Goal: Task Accomplishment & Management: Complete application form

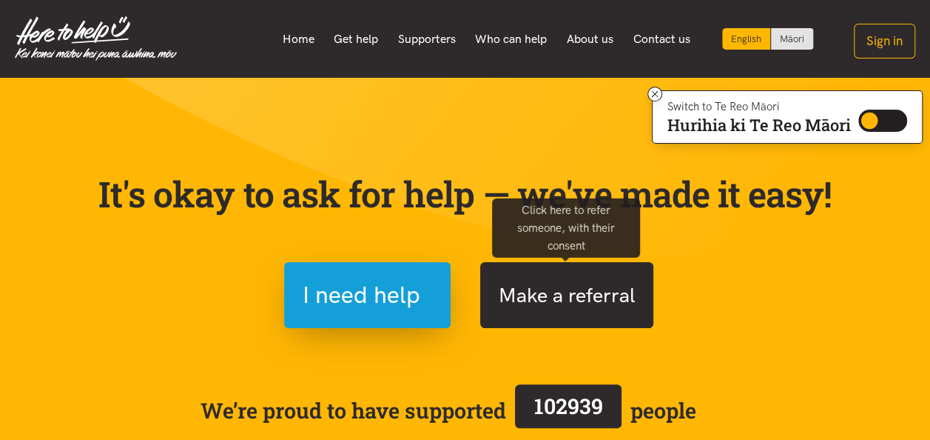
click at [540, 293] on button "Make a referral" at bounding box center [566, 295] width 173 height 66
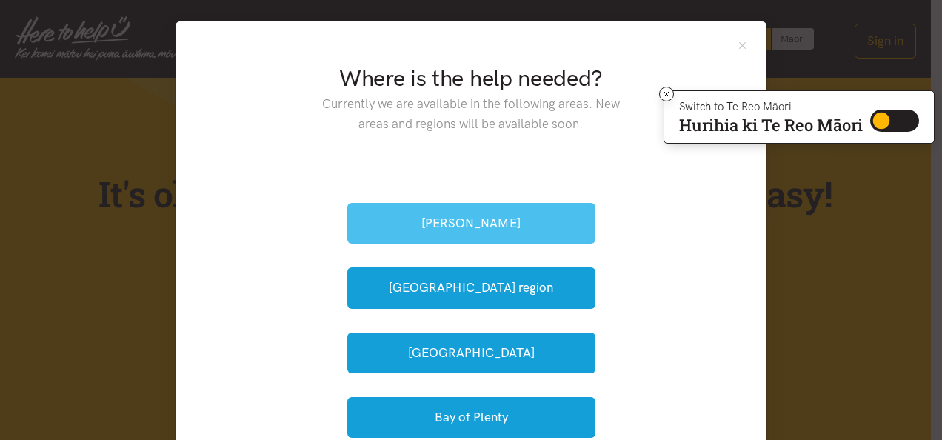
click at [478, 222] on button "[PERSON_NAME]" at bounding box center [471, 223] width 248 height 41
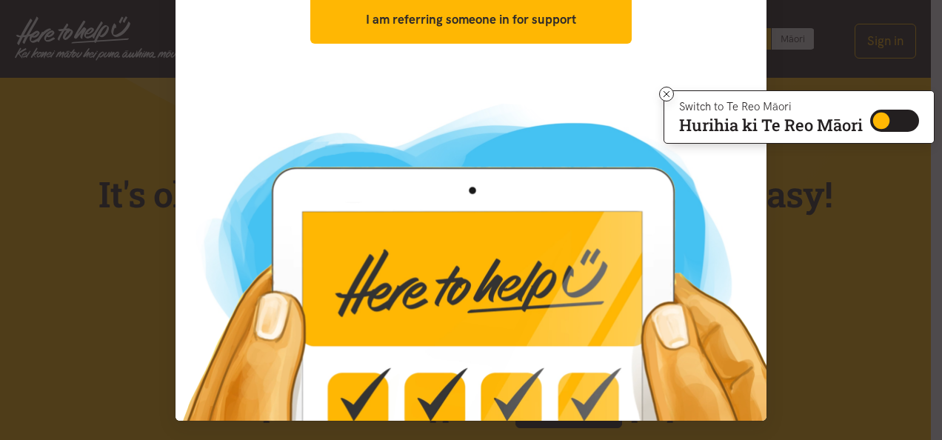
scroll to position [261, 0]
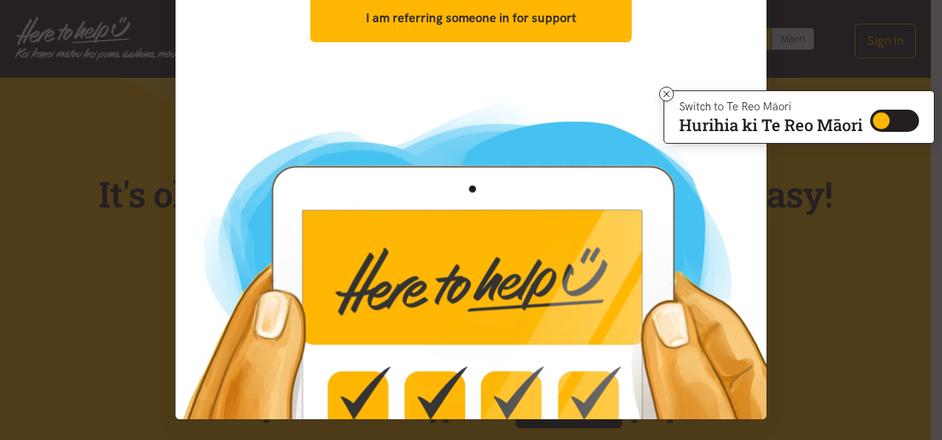
click at [491, 306] on img at bounding box center [470, 253] width 591 height 332
click at [497, 292] on img at bounding box center [470, 253] width 591 height 332
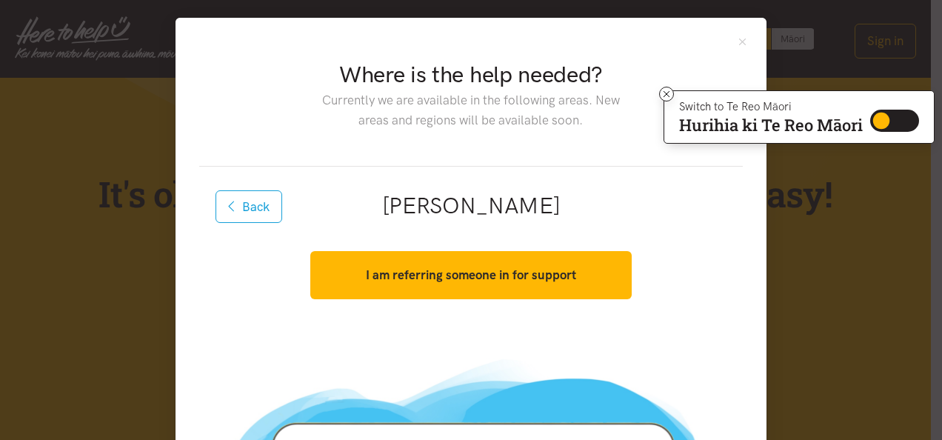
scroll to position [0, 0]
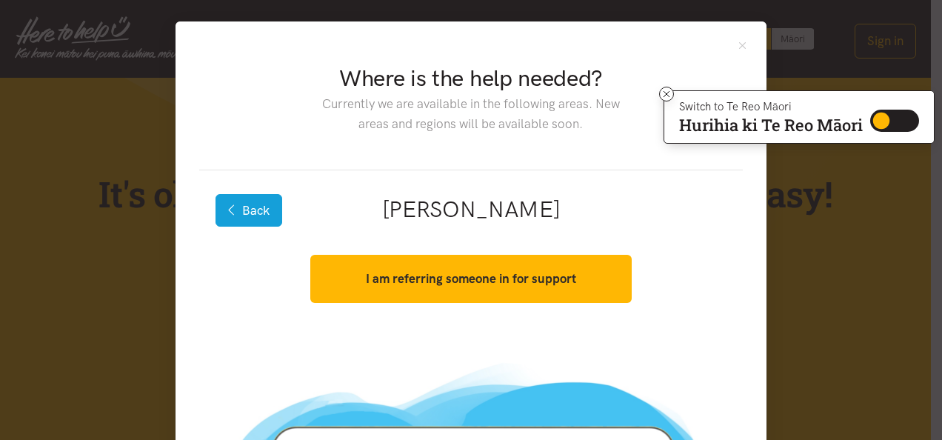
click at [240, 210] on button "Back" at bounding box center [248, 210] width 67 height 33
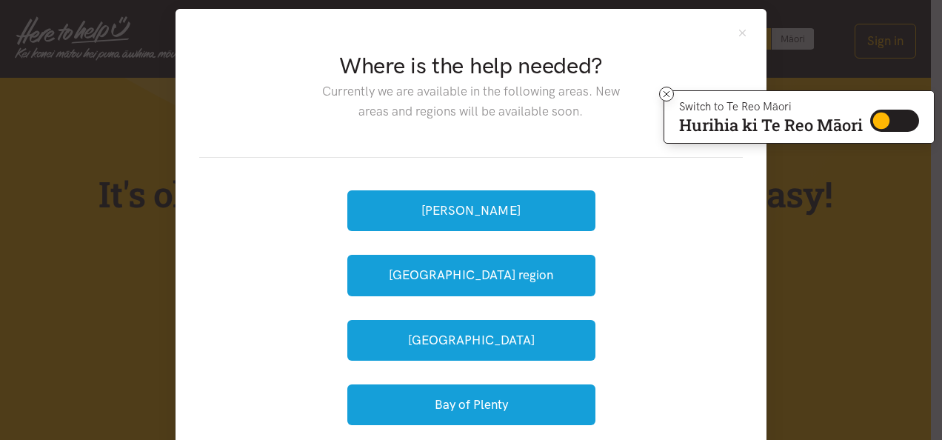
scroll to position [11, 0]
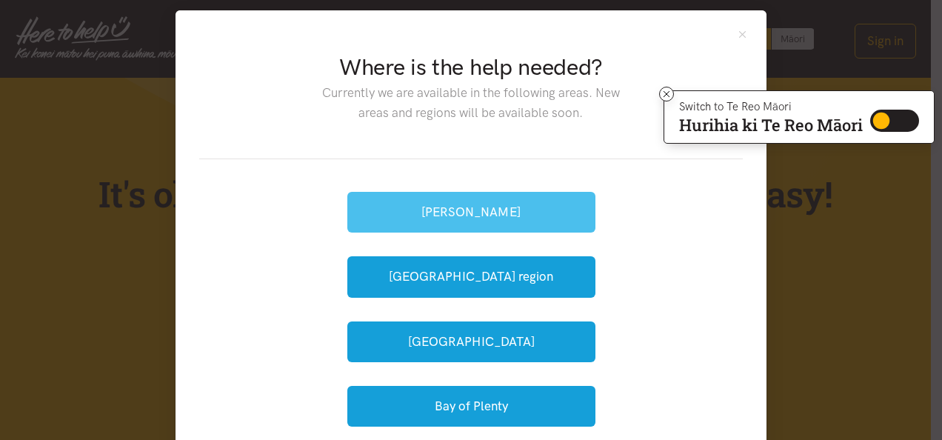
click at [457, 215] on button "[PERSON_NAME]" at bounding box center [471, 212] width 248 height 41
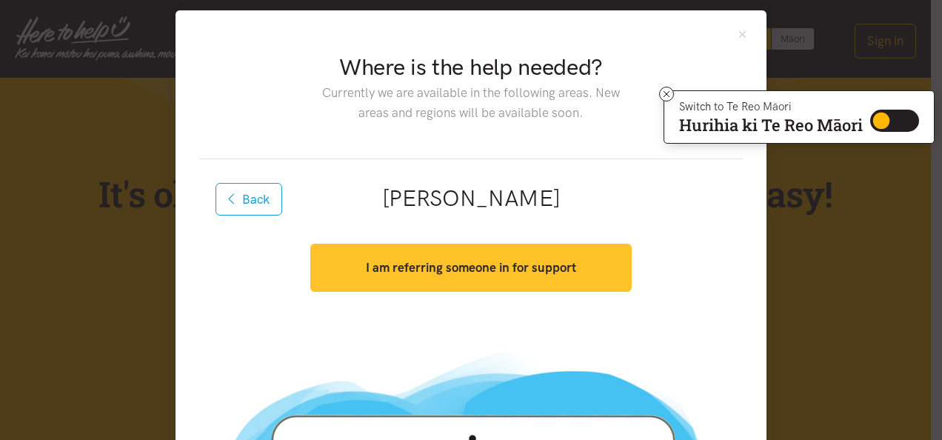
click at [469, 265] on strong "I am referring someone in for support" at bounding box center [471, 267] width 210 height 15
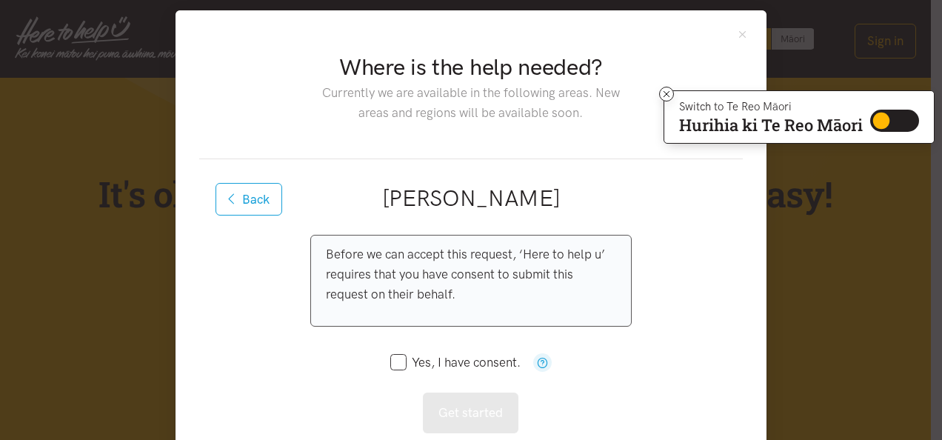
scroll to position [85, 0]
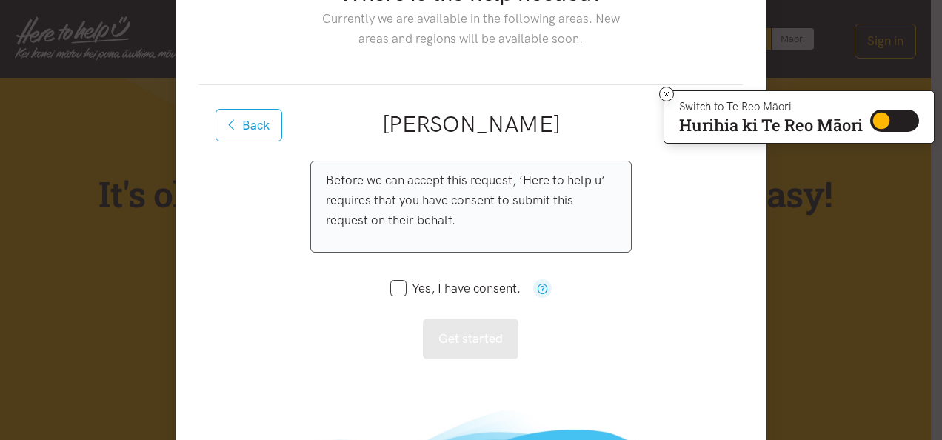
click at [395, 286] on input "Yes, I have consent." at bounding box center [455, 288] width 130 height 13
checkbox input "true"
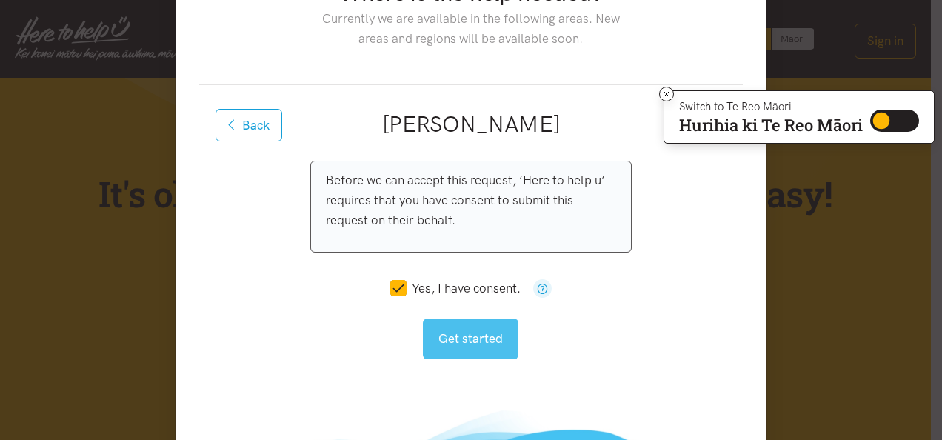
click at [465, 329] on button "Get started" at bounding box center [470, 338] width 95 height 41
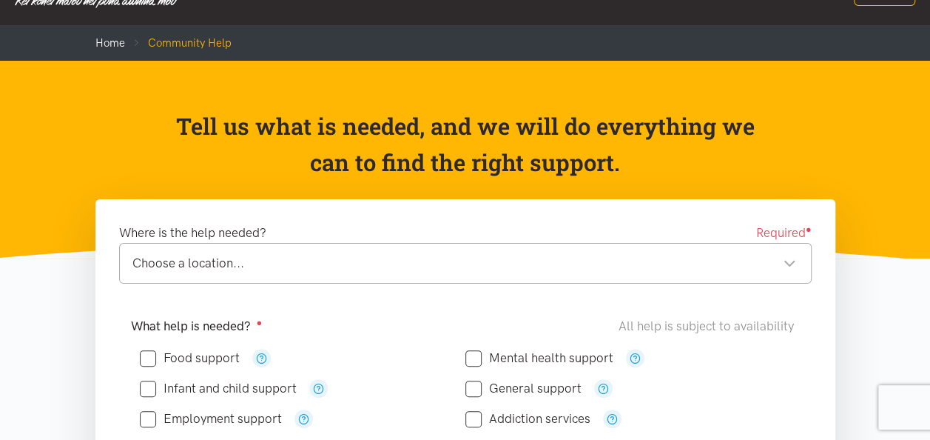
scroll to position [74, 0]
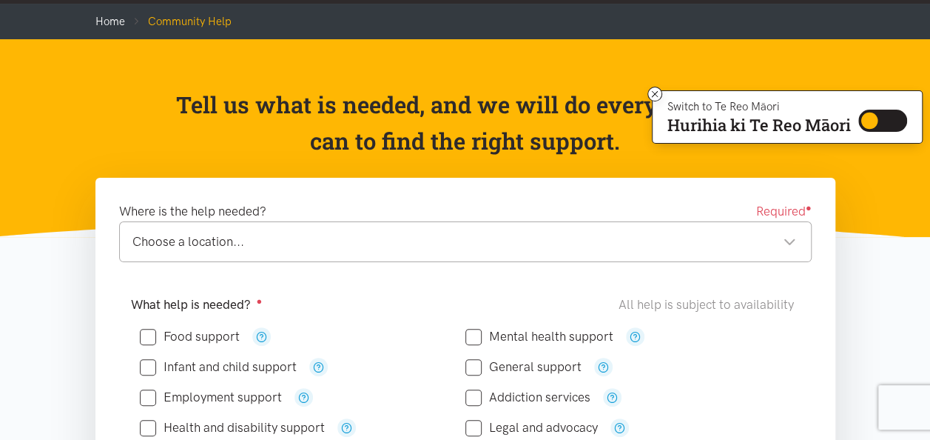
click at [366, 246] on div "Choose a location..." at bounding box center [464, 242] width 664 height 20
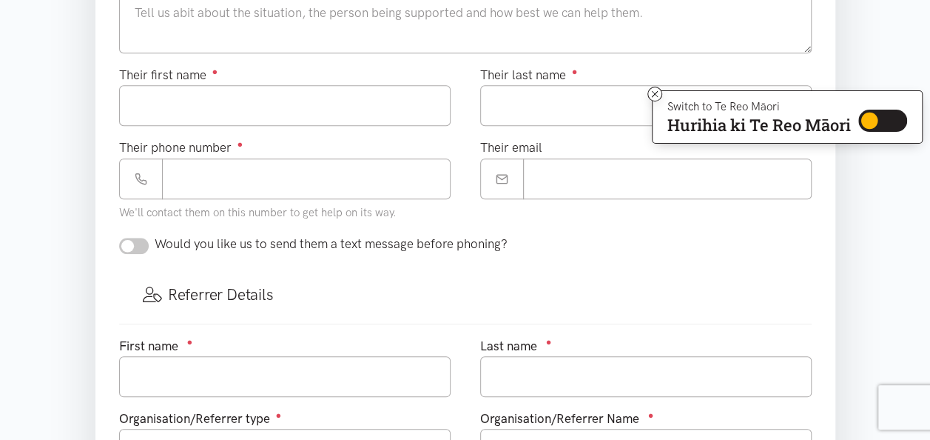
scroll to position [518, 0]
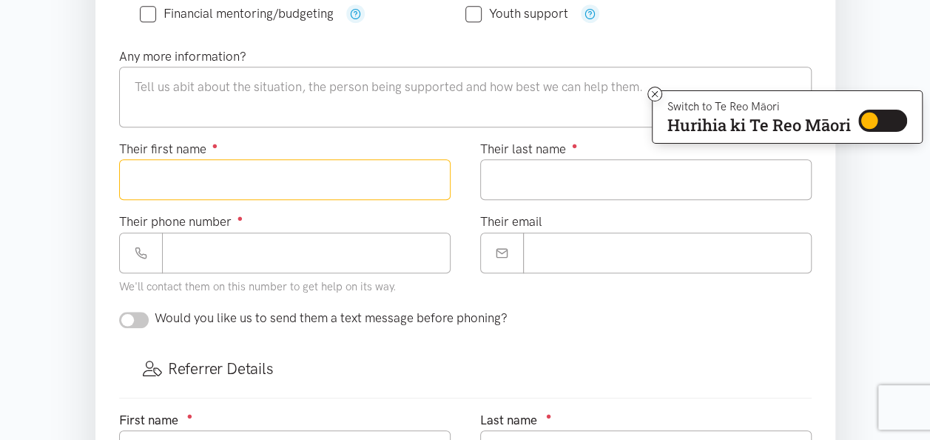
click at [238, 172] on input "Their first name ●" at bounding box center [285, 179] width 332 height 41
type input "******"
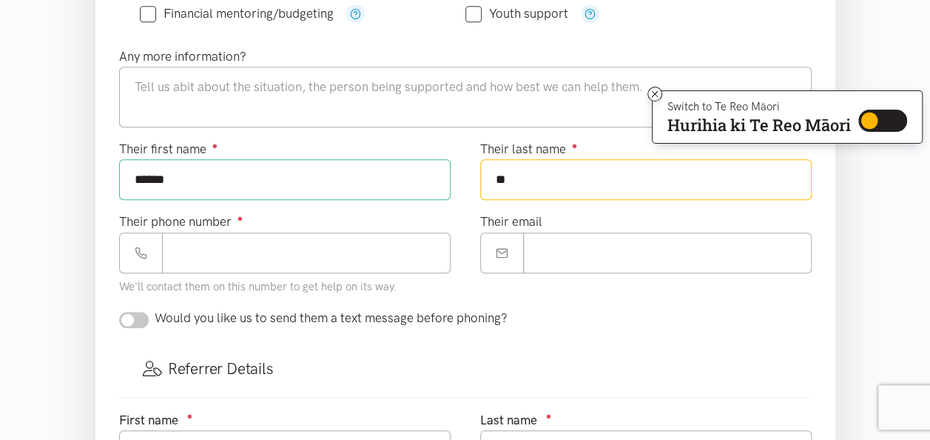
type input "**"
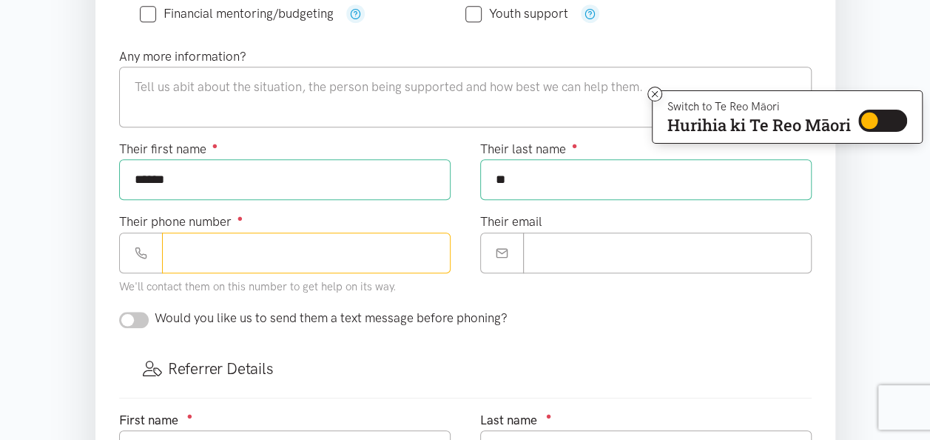
click at [266, 253] on input "Their phone number ●" at bounding box center [306, 252] width 289 height 41
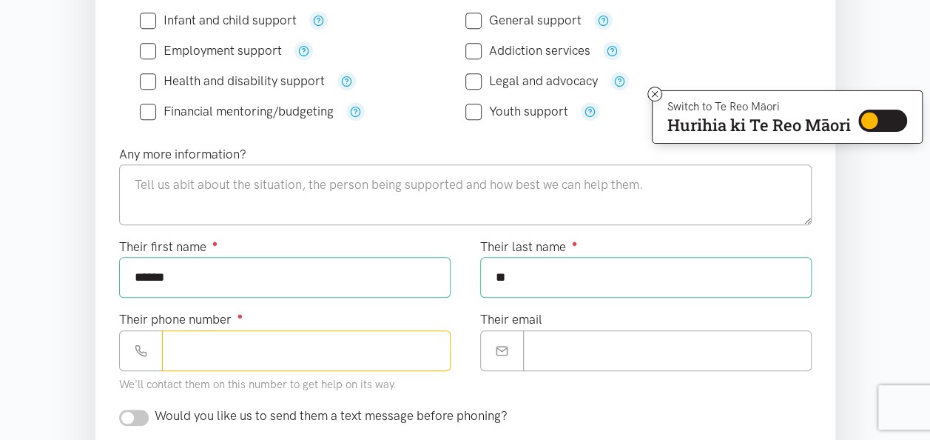
scroll to position [370, 0]
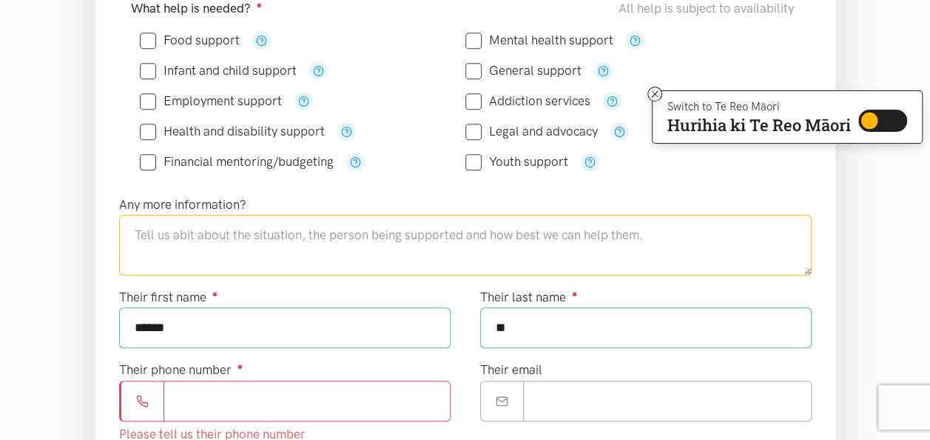
click at [264, 238] on textarea at bounding box center [465, 245] width 693 height 61
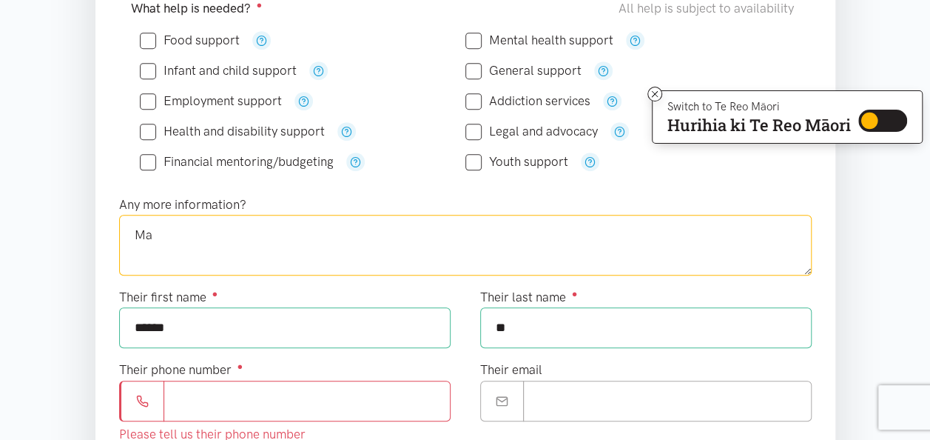
type textarea "M"
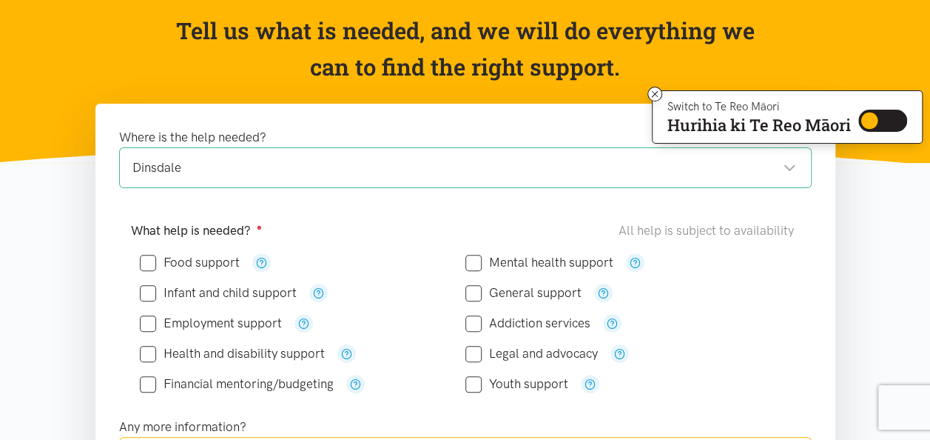
scroll to position [222, 0]
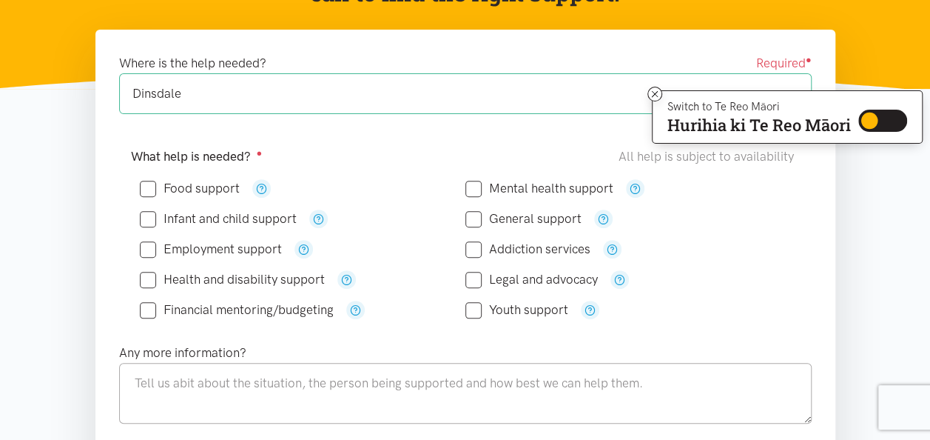
click at [151, 186] on input "Food support" at bounding box center [190, 188] width 100 height 13
checkbox input "true"
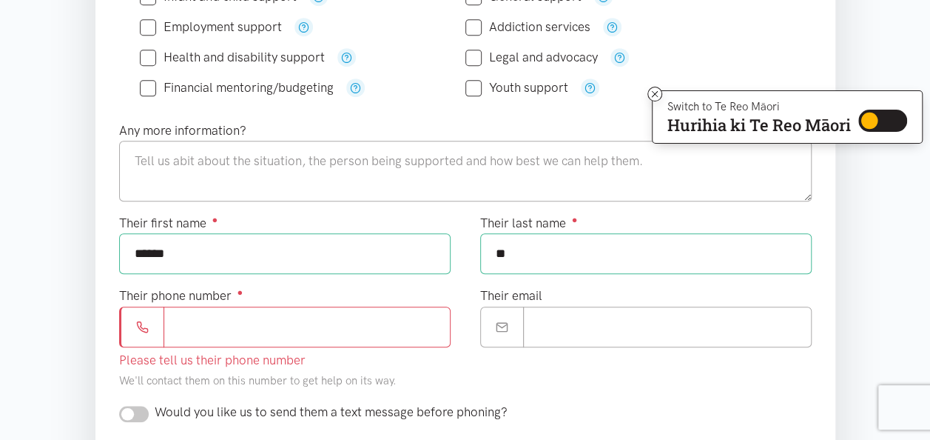
scroll to position [370, 0]
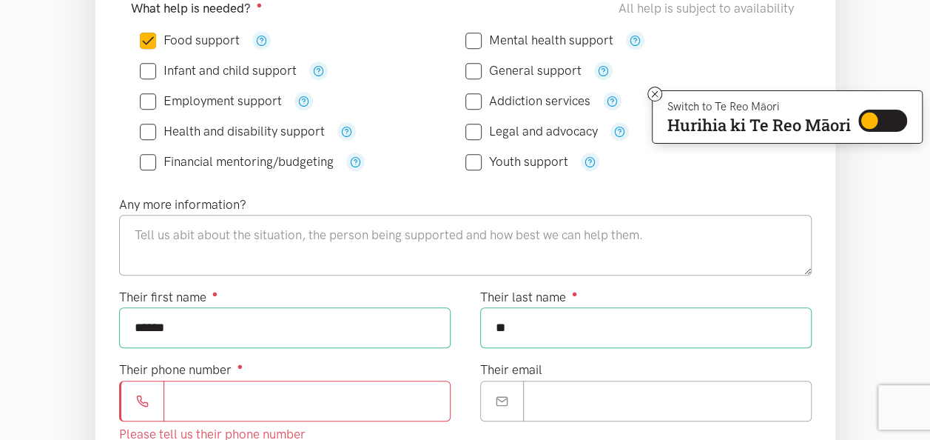
click at [198, 388] on input "Their phone number ●" at bounding box center [307, 400] width 287 height 41
click at [157, 228] on textarea at bounding box center [465, 245] width 693 height 61
click at [187, 321] on input "******" at bounding box center [285, 327] width 332 height 41
type input "*"
type input "******"
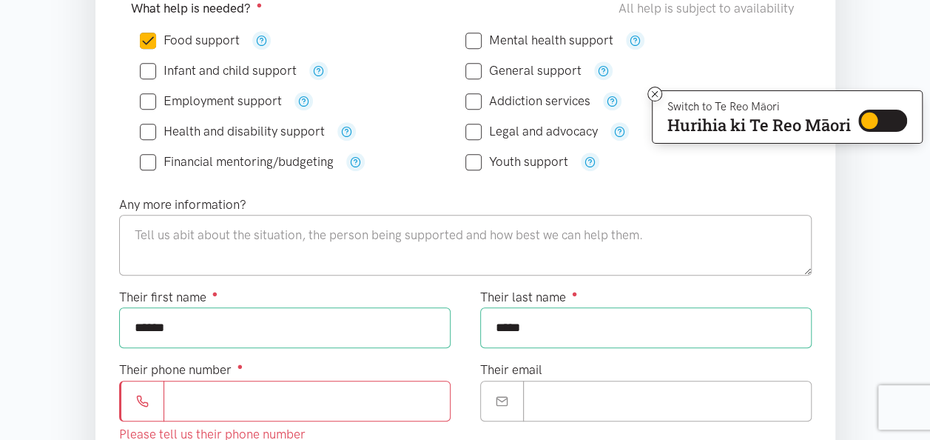
type input "*****"
click at [189, 382] on input "Their phone number ●" at bounding box center [307, 400] width 287 height 41
type input "**********"
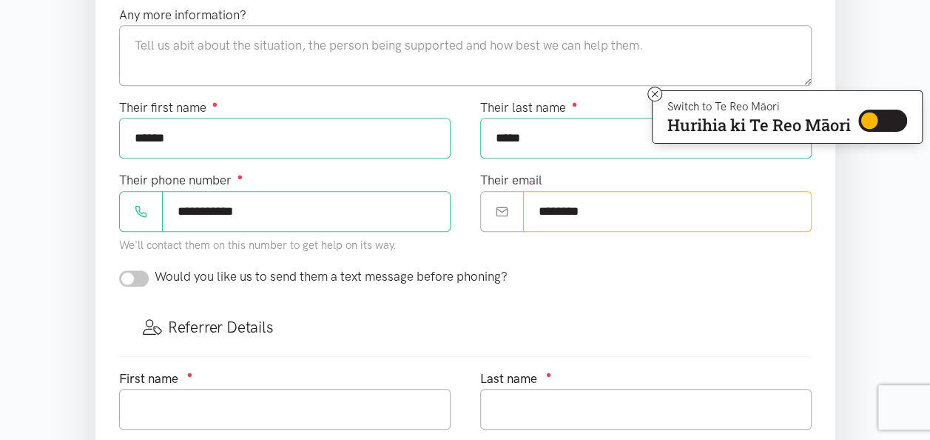
scroll to position [592, 0]
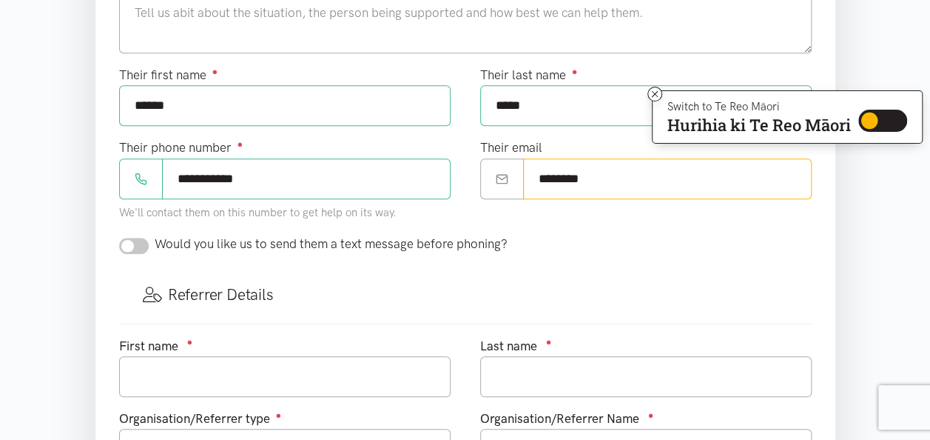
type input "********"
click at [132, 238] on form "Where is the help needed? Required ● Dinsdale Dinsdale Hamilton locations Choos…" at bounding box center [465, 166] width 693 height 966
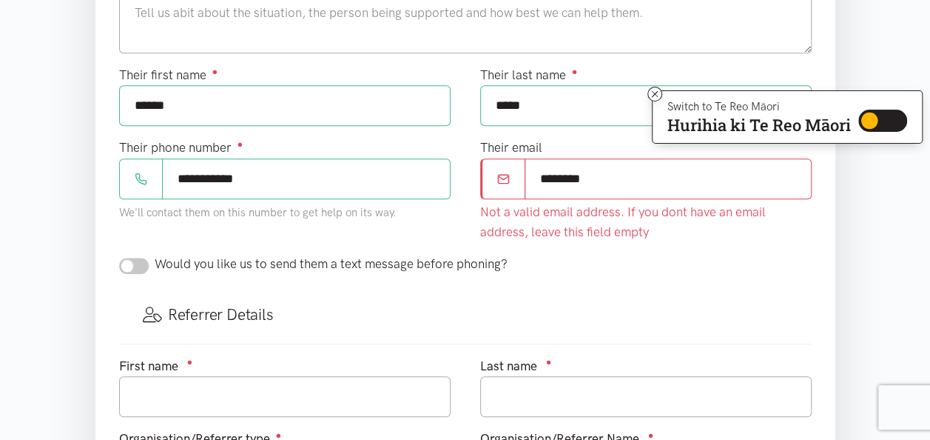
drag, startPoint x: 130, startPoint y: 261, endPoint x: 151, endPoint y: 265, distance: 21.2
click at [151, 265] on div "Would you like us to send them a text message before phoning?" at bounding box center [313, 264] width 389 height 20
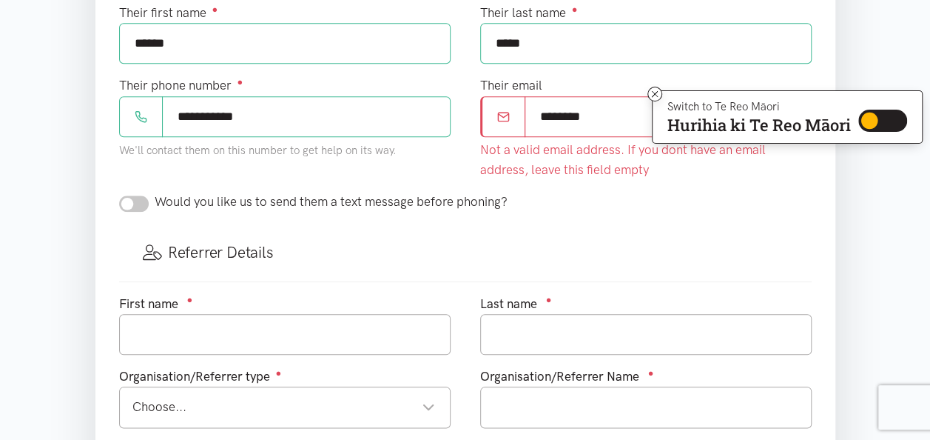
scroll to position [740, 0]
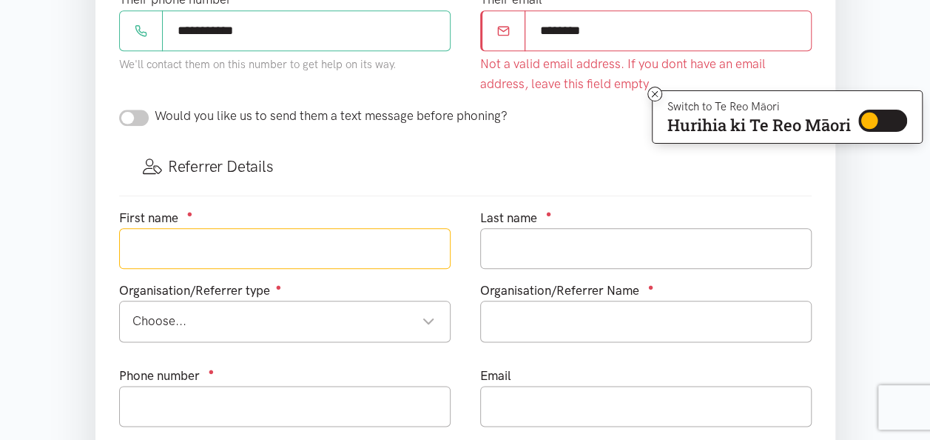
click at [216, 245] on input "text" at bounding box center [285, 248] width 332 height 41
type input "Fofoga"
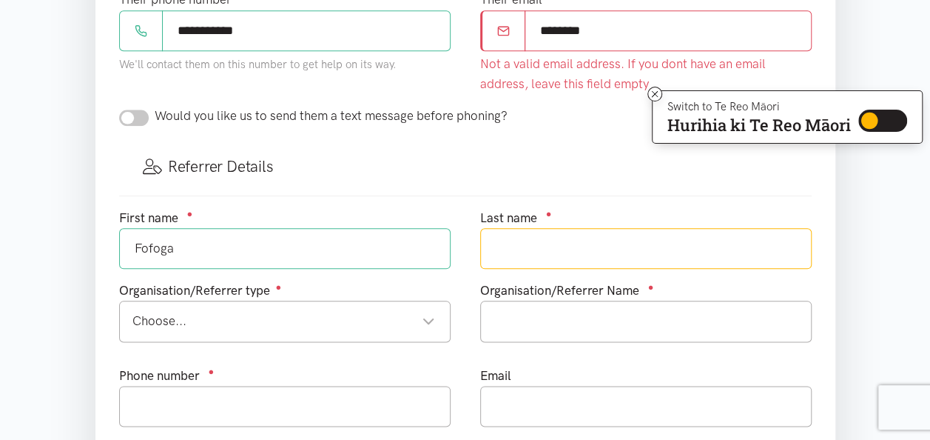
click at [490, 249] on input "text" at bounding box center [646, 248] width 332 height 41
click at [228, 317] on div "Choose..." at bounding box center [283, 321] width 303 height 20
type input "Tulua"
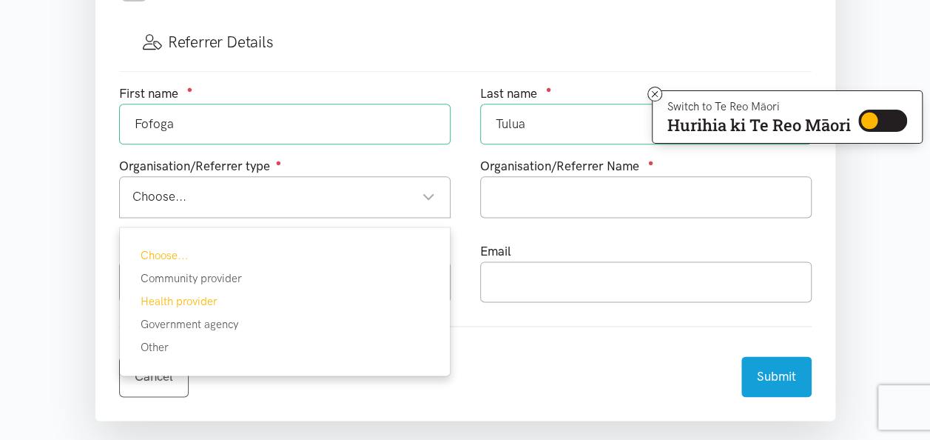
scroll to position [888, 0]
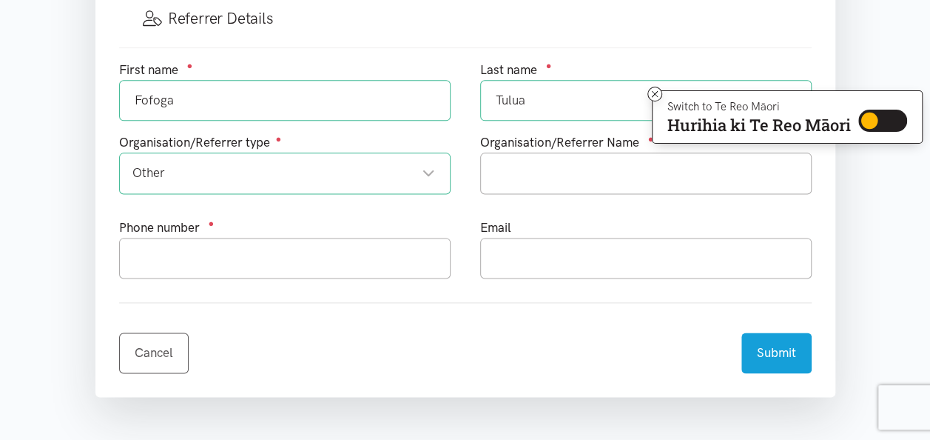
click at [430, 167] on div "Other" at bounding box center [283, 173] width 303 height 20
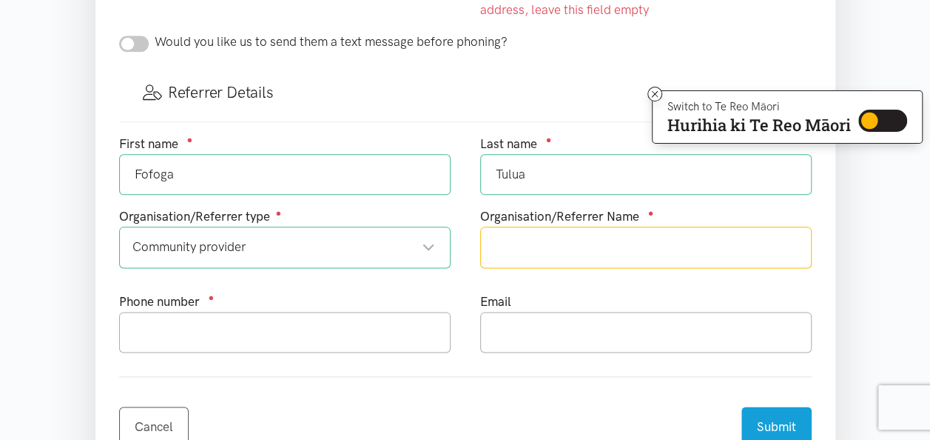
click at [520, 242] on input "text" at bounding box center [646, 247] width 332 height 41
type input "K"
type input "Matua mai Moana Community Day Program at Kaute Pasifika Trust"
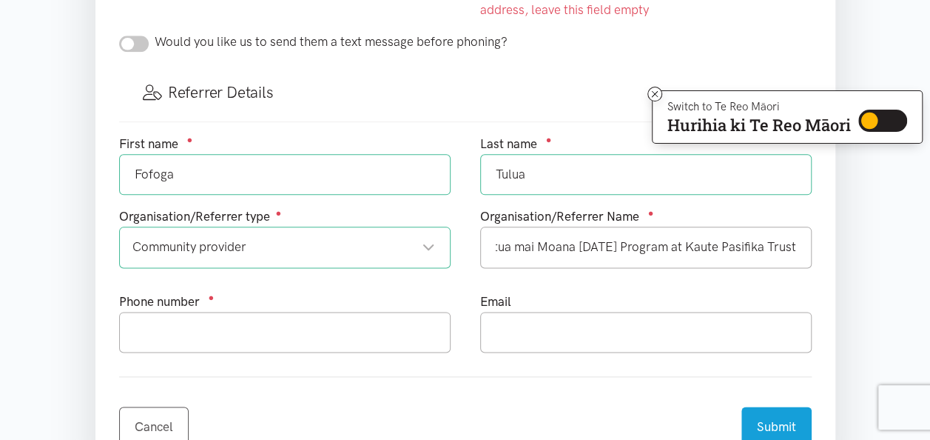
scroll to position [0, 0]
click at [193, 170] on input "Fofoga" at bounding box center [285, 174] width 332 height 41
type input "F"
type input "t"
type input "Tavita"
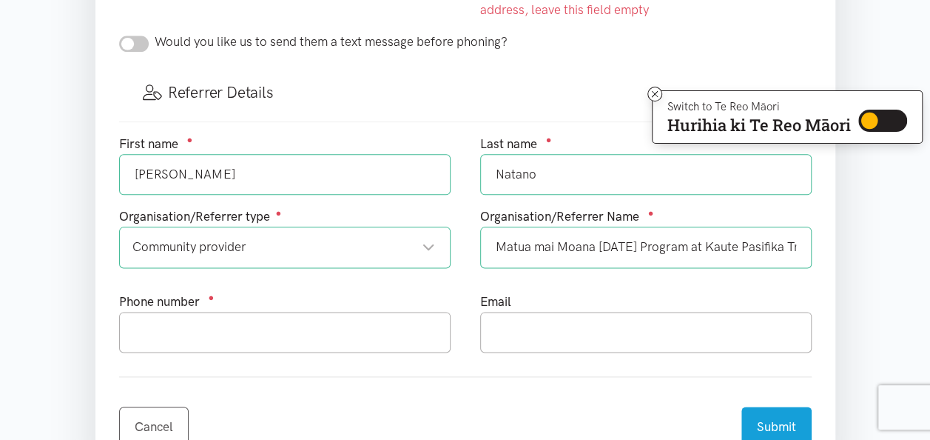
type input "Natano"
click at [179, 320] on input "text" at bounding box center [285, 332] width 332 height 41
type input "0211744018"
click at [499, 329] on input "text" at bounding box center [646, 332] width 332 height 41
type input "tavita.natano"
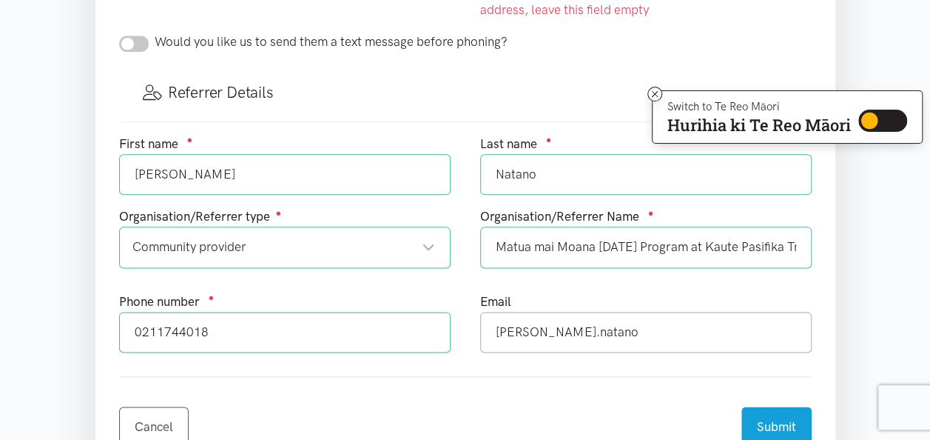
click at [569, 326] on input "tavita.natano" at bounding box center [646, 332] width 332 height 41
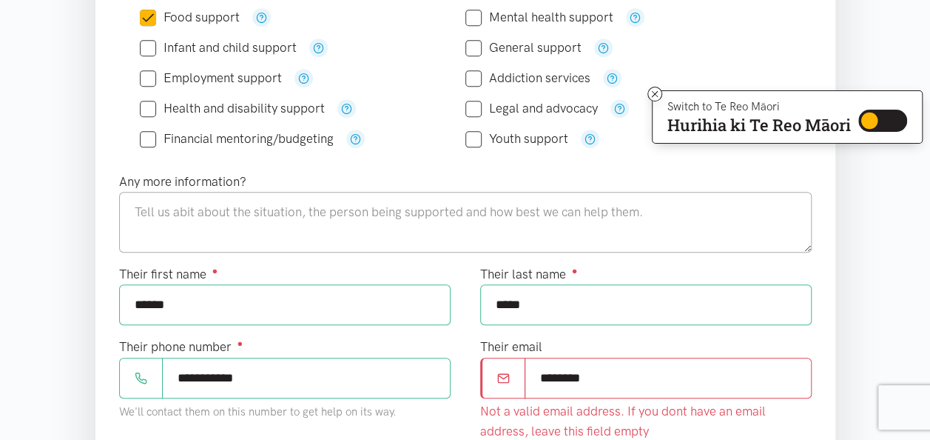
scroll to position [370, 0]
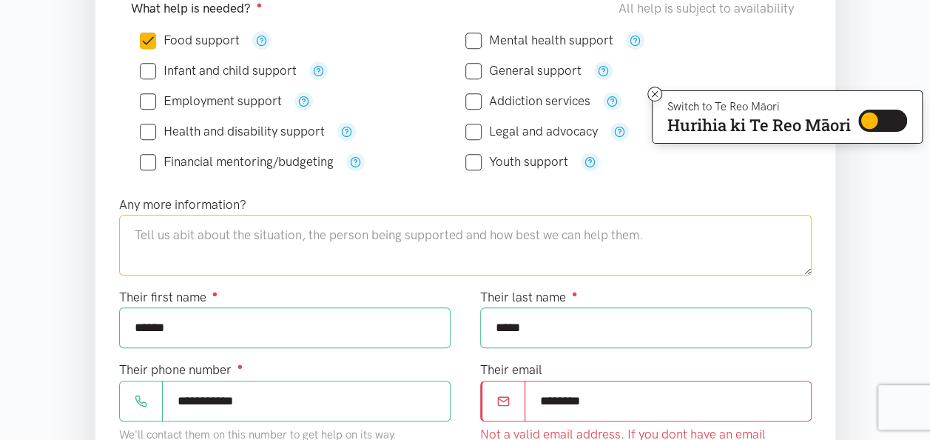
click at [158, 229] on textarea at bounding box center [465, 245] width 693 height 61
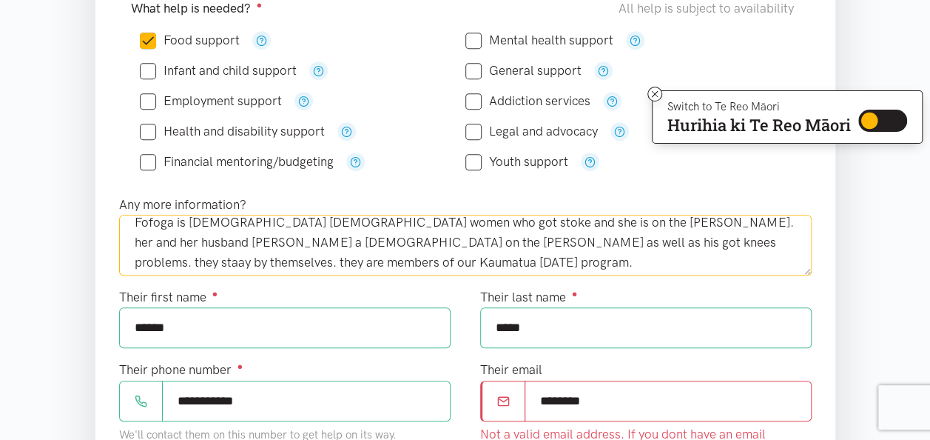
scroll to position [19, 0]
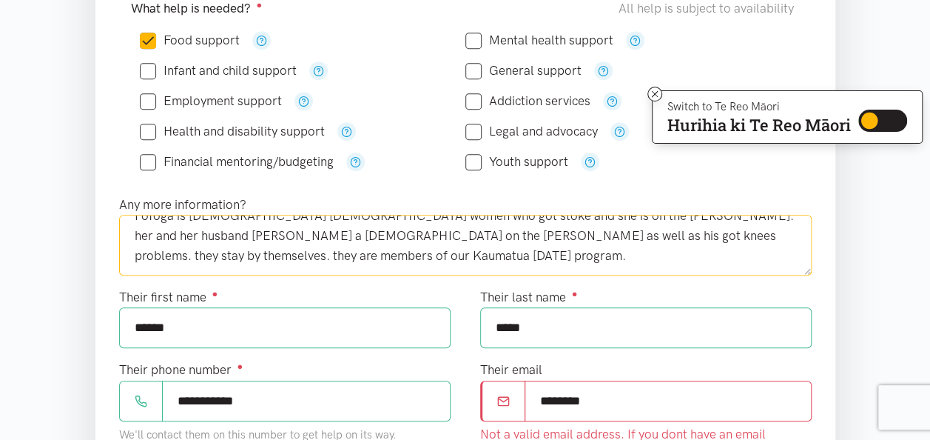
click at [289, 251] on textarea "Fofoga is 65-year-old Samoan women who got stoke and she is on the walker. her …" at bounding box center [465, 245] width 693 height 61
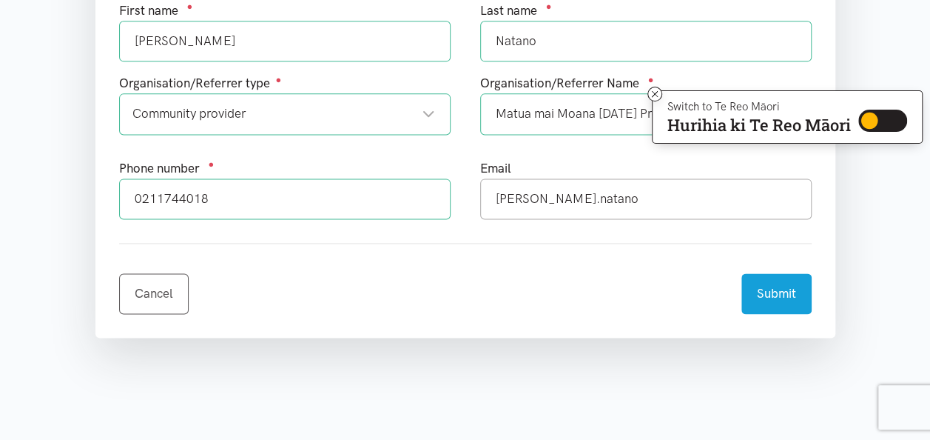
scroll to position [962, 0]
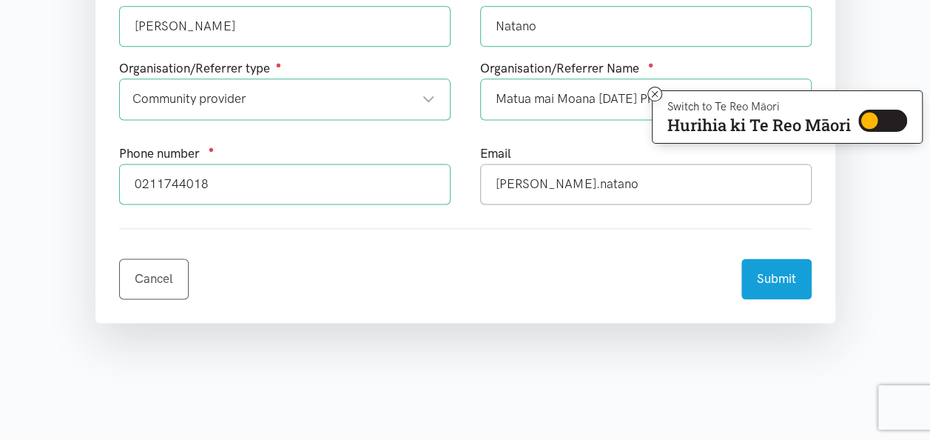
type textarea "Fofoga is [DEMOGRAPHIC_DATA] [DEMOGRAPHIC_DATA] women who got stoke and she is …"
drag, startPoint x: 573, startPoint y: 173, endPoint x: 582, endPoint y: 178, distance: 10.3
click at [575, 175] on input "tavita.natano" at bounding box center [646, 184] width 332 height 41
type input "tavita.natano@kautepasifika.co.nz"
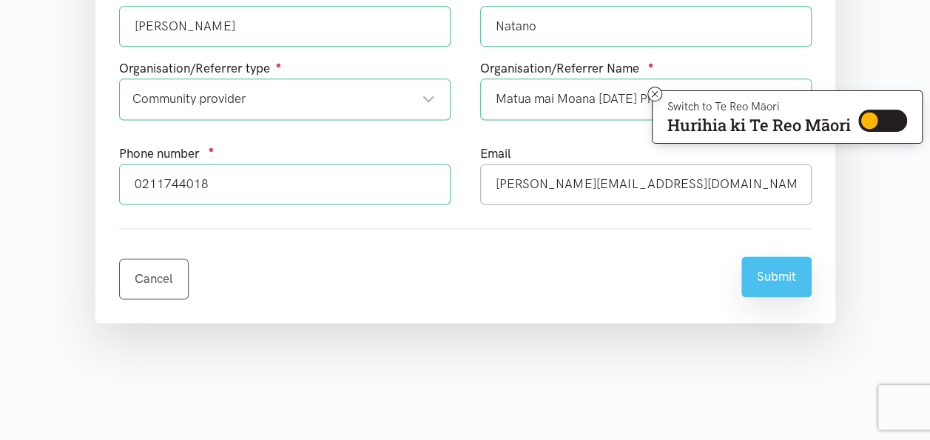
click at [779, 270] on button "Submit" at bounding box center [777, 276] width 70 height 41
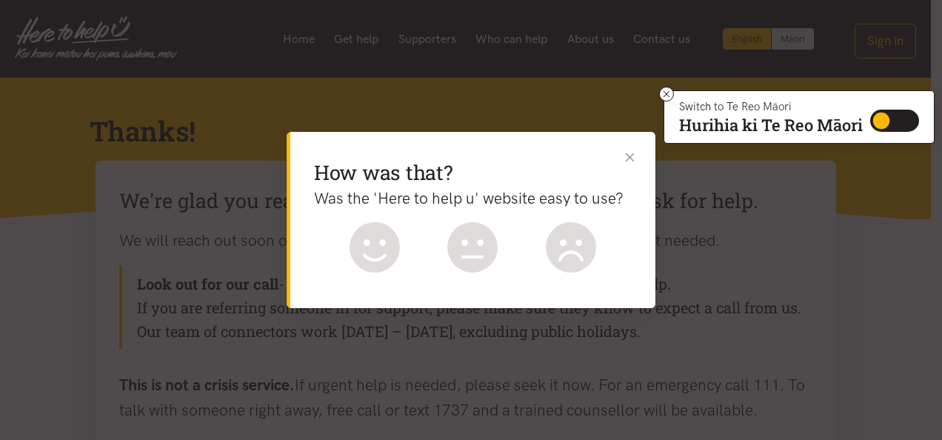
click at [626, 157] on button "Close" at bounding box center [630, 158] width 16 height 16
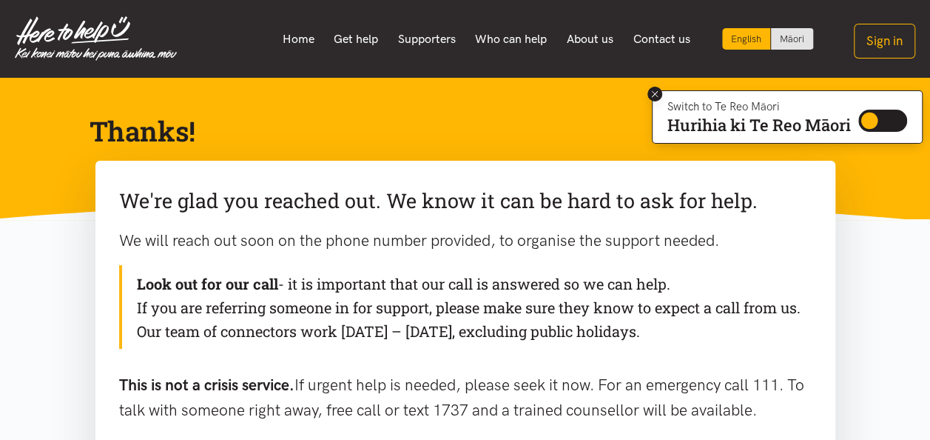
click at [652, 93] on icon at bounding box center [655, 94] width 6 height 6
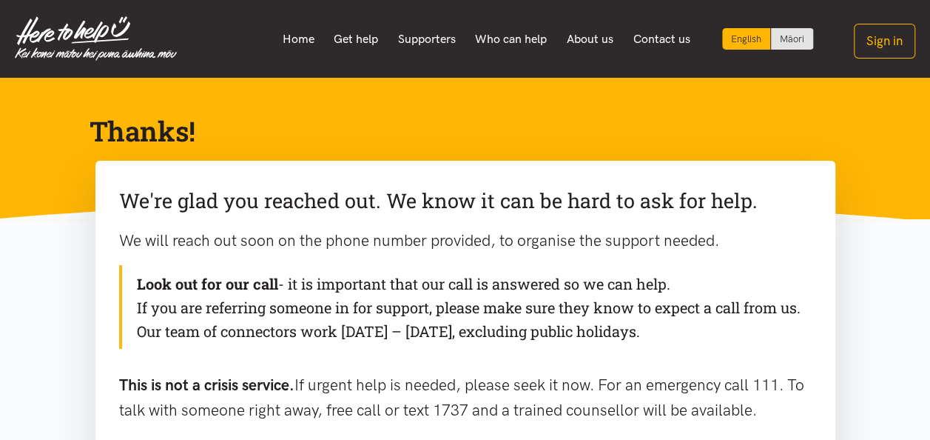
click at [539, 120] on h1 "Thanks!" at bounding box center [454, 131] width 728 height 36
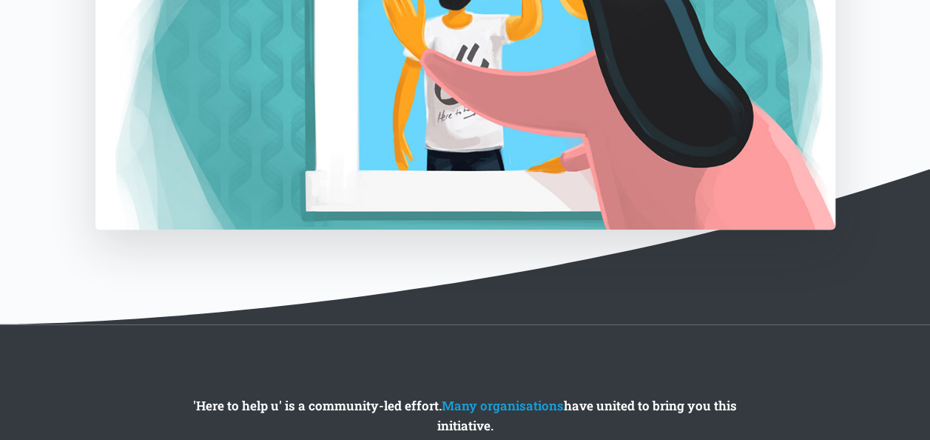
scroll to position [296, 0]
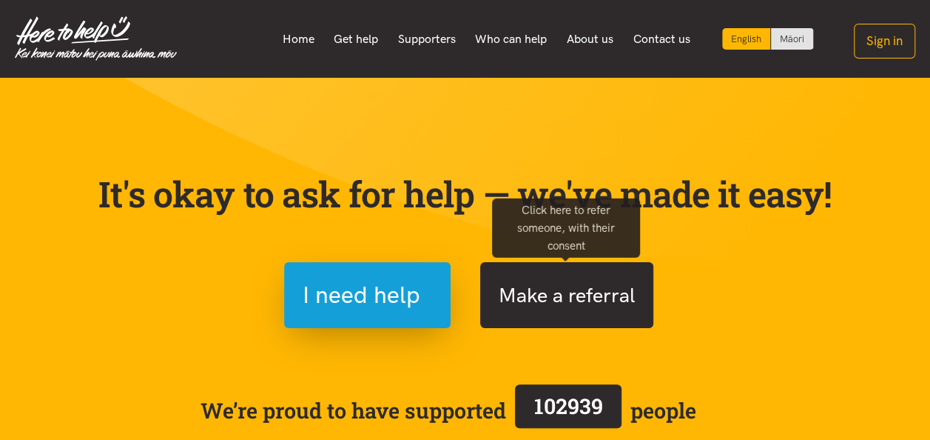
click at [533, 290] on button "Make a referral" at bounding box center [566, 295] width 173 height 66
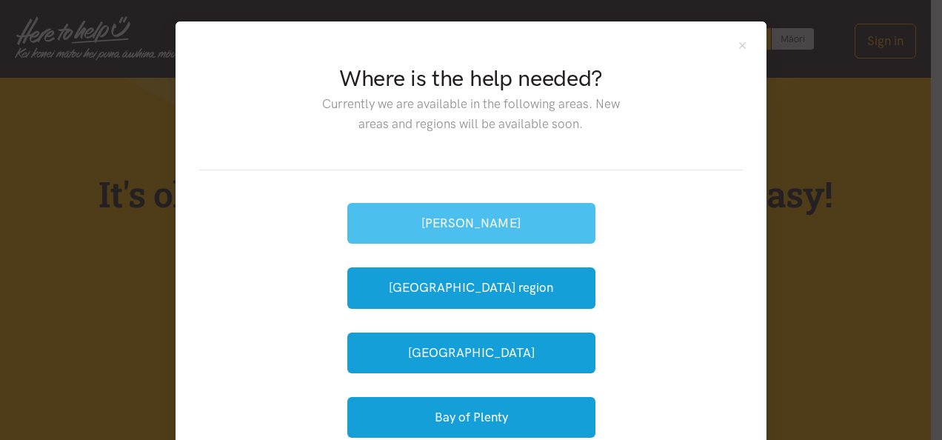
click at [490, 213] on button "[PERSON_NAME]" at bounding box center [471, 223] width 248 height 41
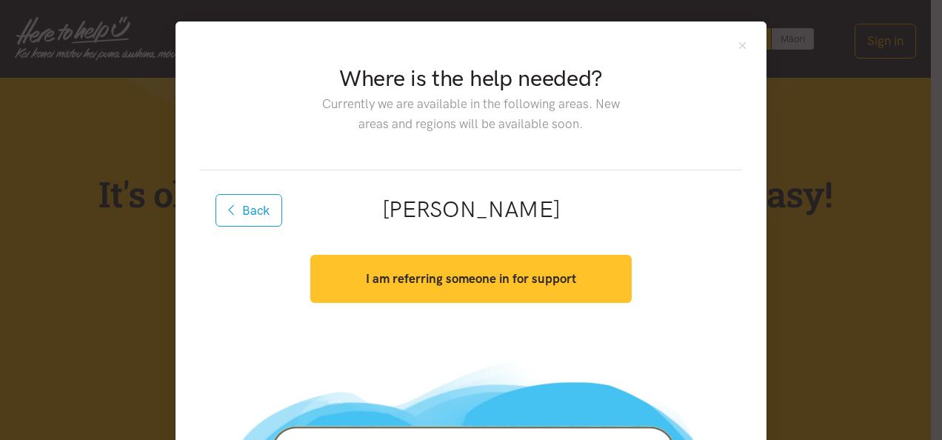
click at [470, 271] on strong "I am referring someone in for support" at bounding box center [471, 278] width 210 height 15
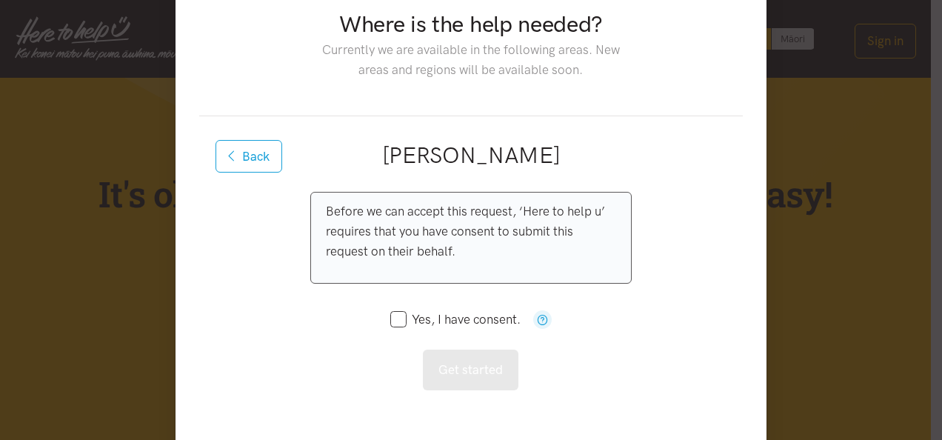
scroll to position [74, 0]
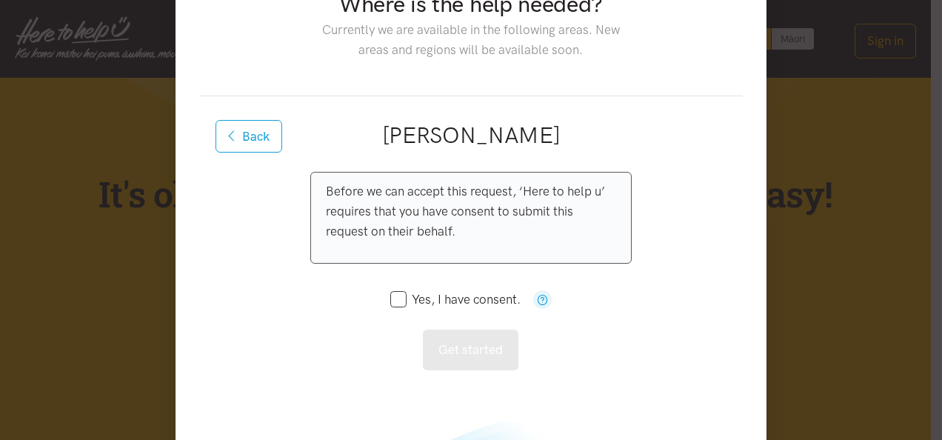
click at [390, 295] on input "Yes, I have consent." at bounding box center [455, 299] width 130 height 13
checkbox input "true"
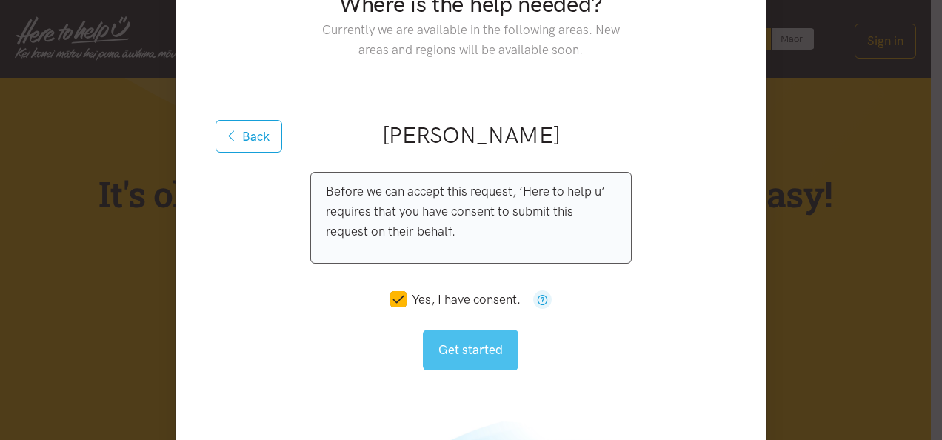
click at [459, 348] on button "Get started" at bounding box center [470, 349] width 95 height 41
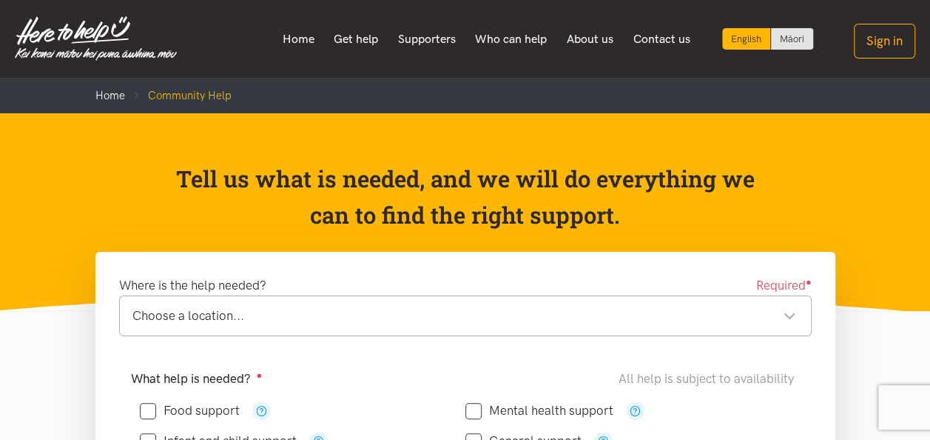
scroll to position [74, 0]
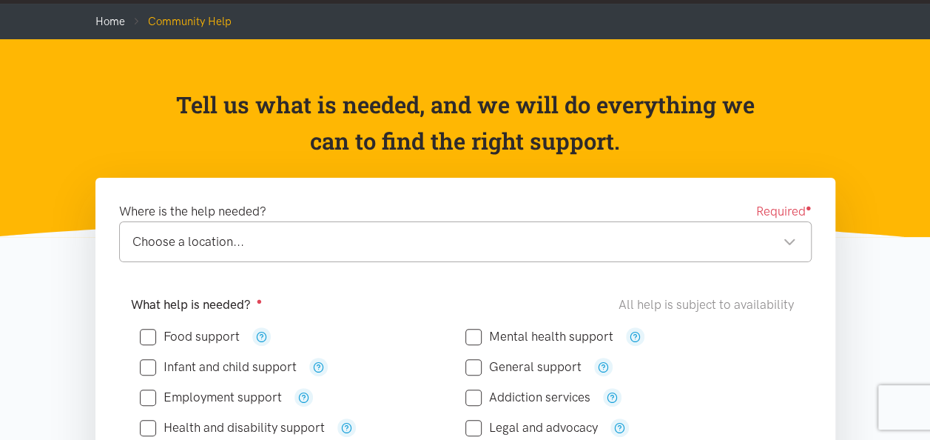
click at [490, 244] on div "Choose a location..." at bounding box center [464, 242] width 664 height 20
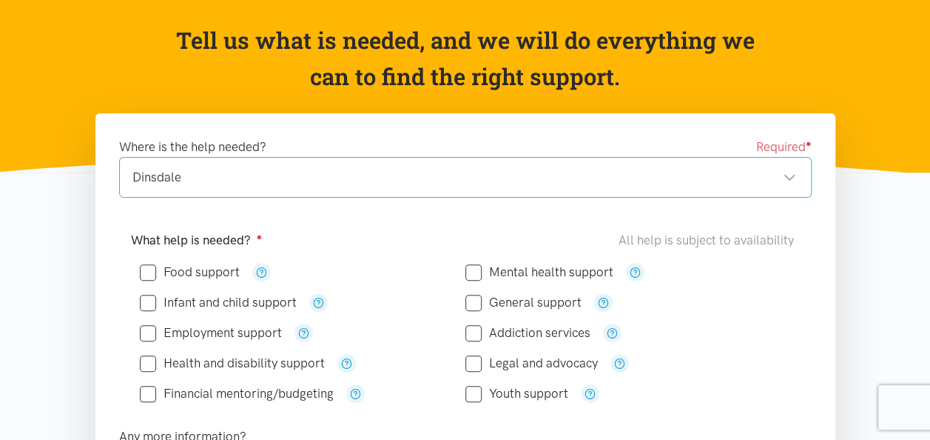
scroll to position [0, 0]
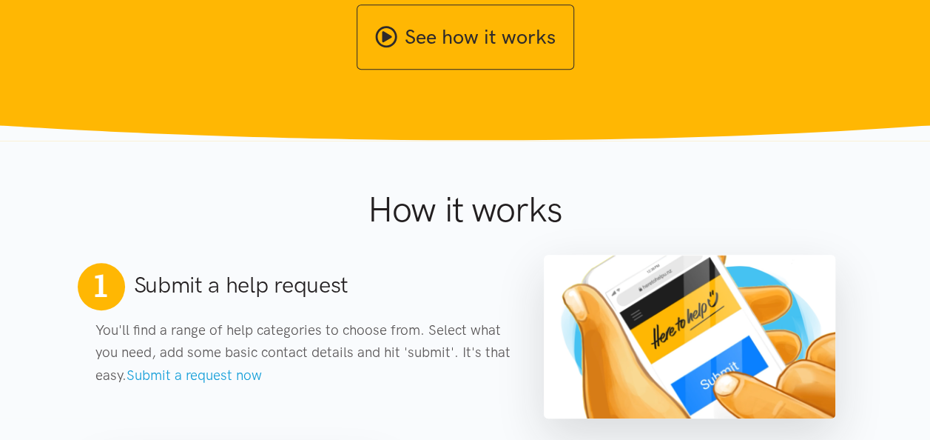
scroll to position [444, 0]
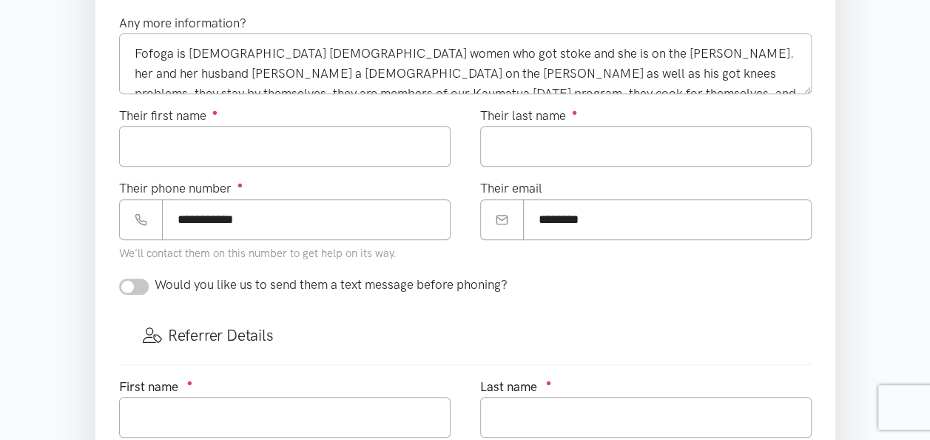
scroll to position [275, 0]
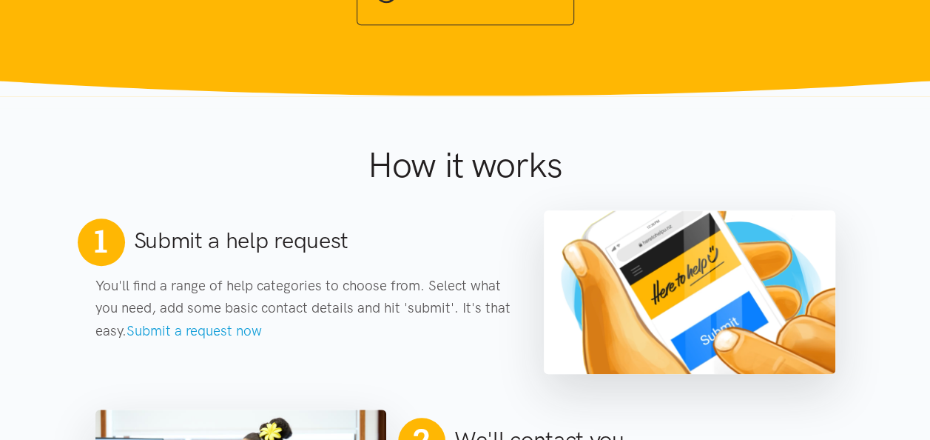
scroll to position [296, 0]
